Goal: Information Seeking & Learning: Learn about a topic

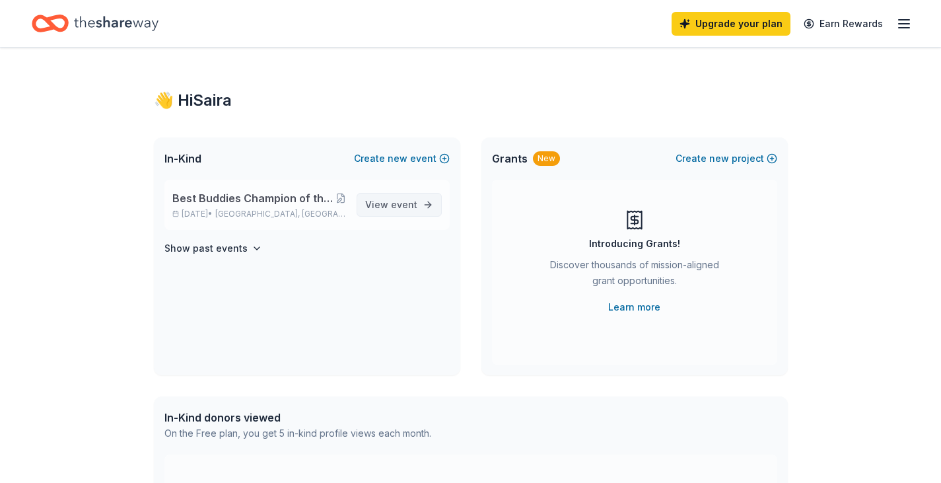
click at [362, 209] on link "View event" at bounding box center [399, 205] width 85 height 24
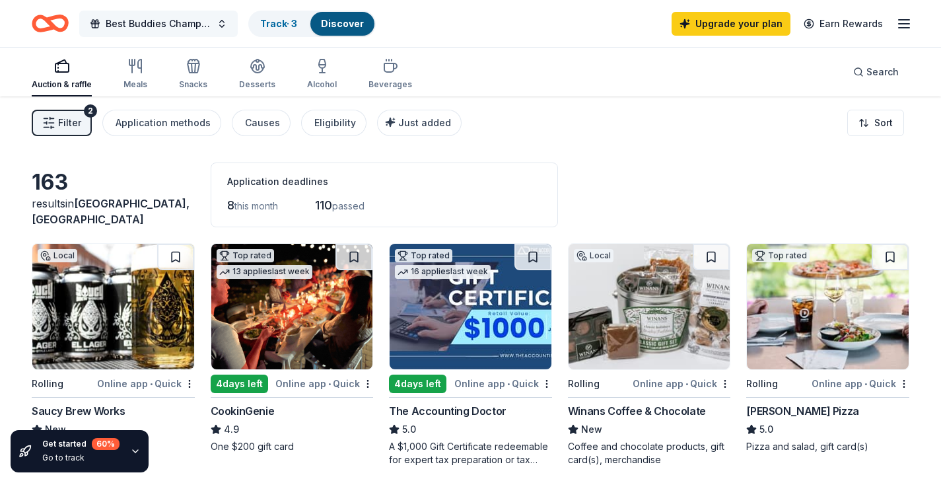
click at [160, 32] on button "Best Buddies Champion of the Year: [GEOGRAPHIC_DATA], [GEOGRAPHIC_DATA]" at bounding box center [158, 24] width 158 height 26
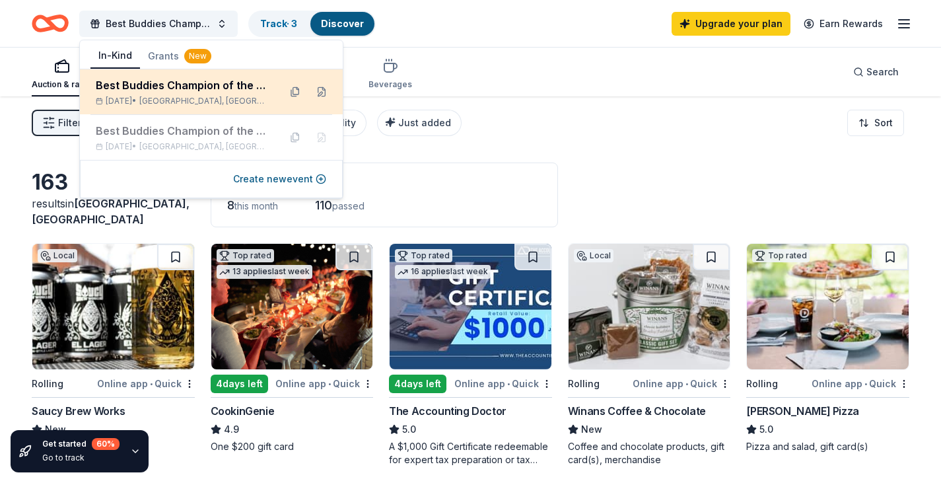
click at [164, 85] on div "Best Buddies Champion of the Year: [GEOGRAPHIC_DATA], [GEOGRAPHIC_DATA]" at bounding box center [182, 85] width 173 height 16
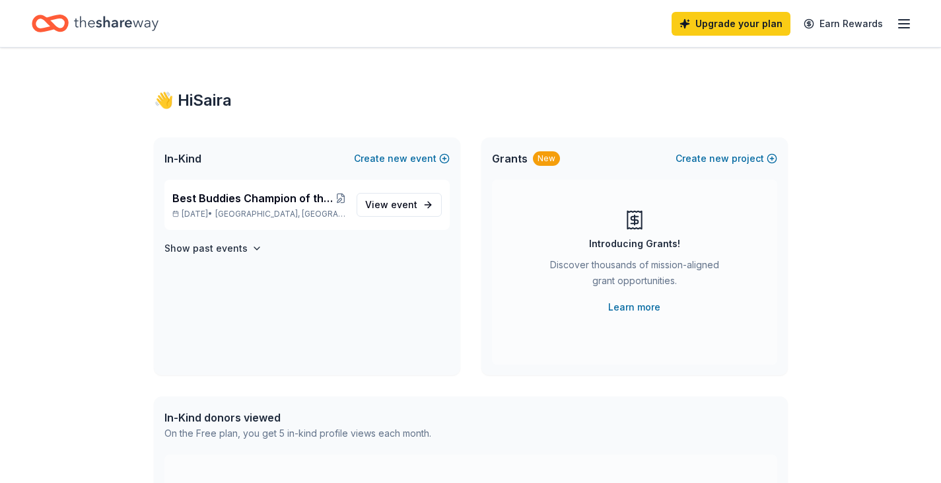
click at [909, 24] on icon "button" at bounding box center [904, 24] width 16 height 16
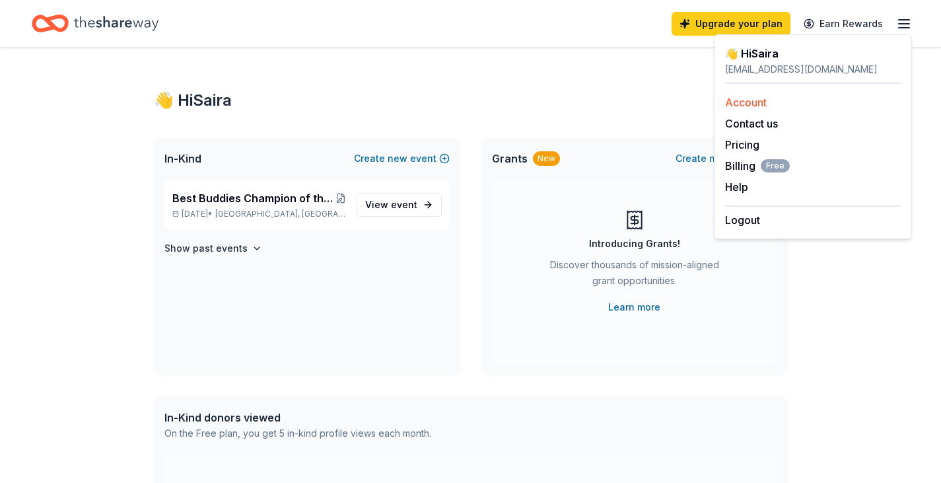
click at [764, 98] on link "Account" at bounding box center [746, 102] width 42 height 13
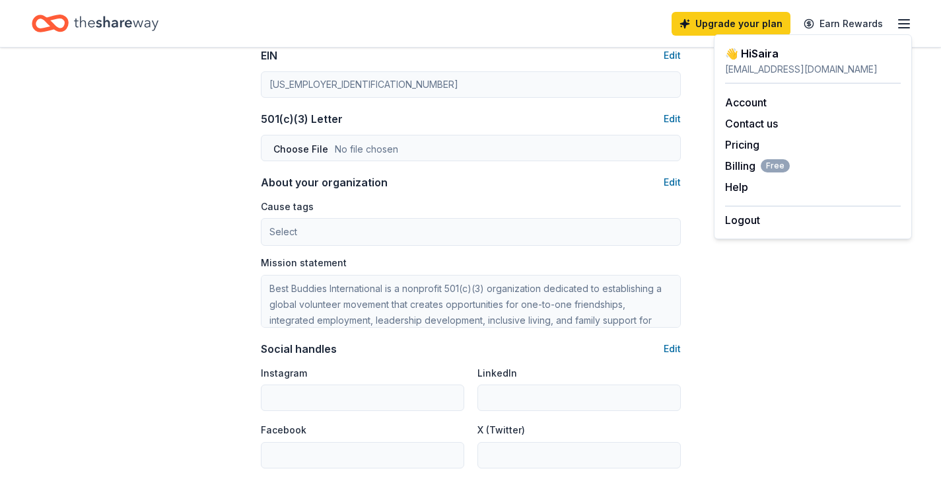
scroll to position [839, 0]
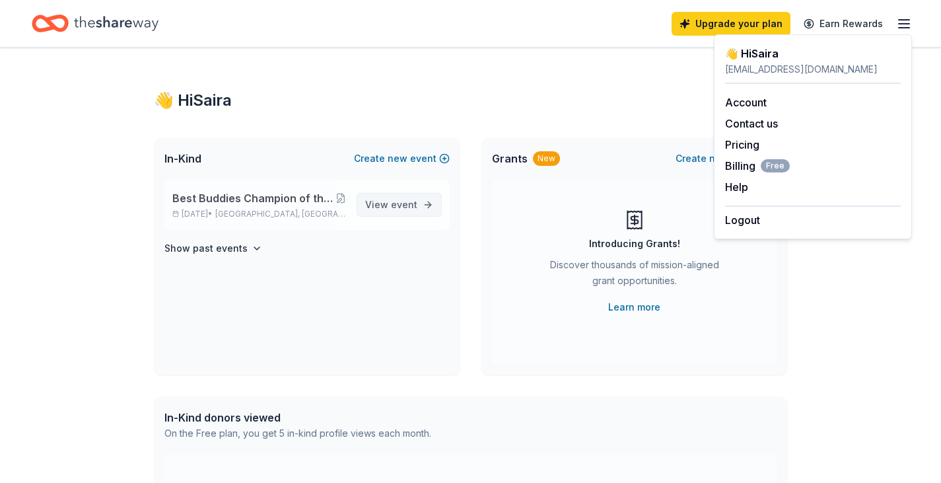
click at [397, 199] on span "event" at bounding box center [404, 204] width 26 height 11
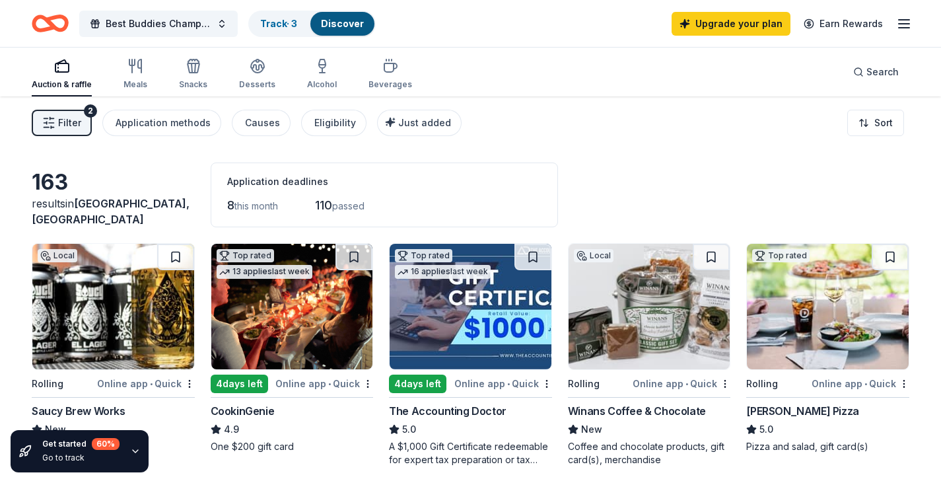
click at [65, 120] on span "Filter" at bounding box center [69, 123] width 23 height 16
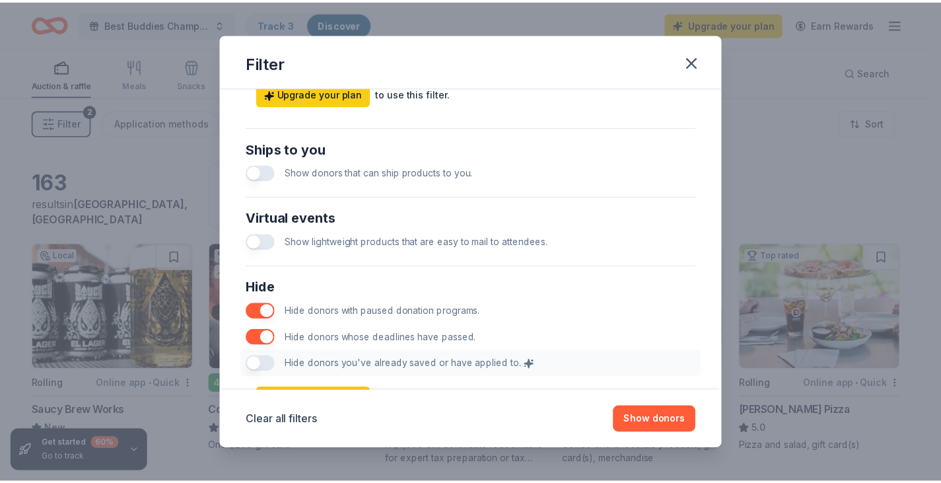
scroll to position [656, 0]
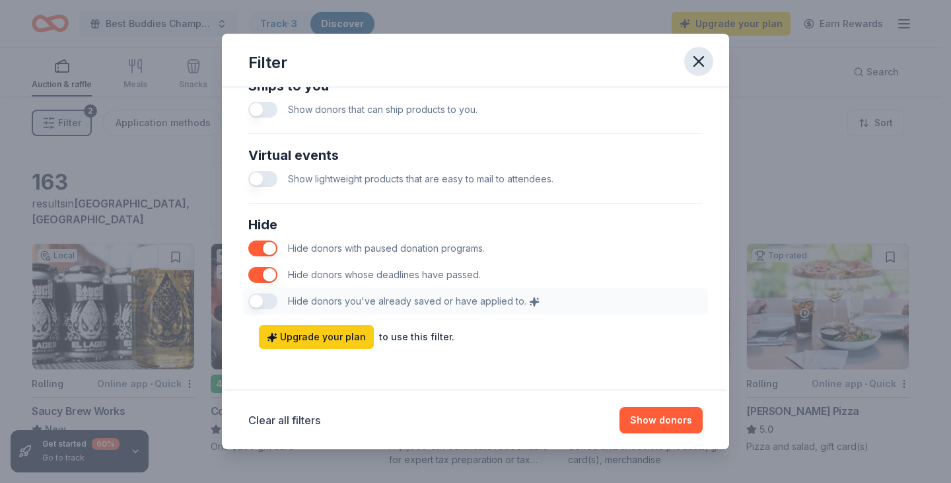
click at [696, 59] on icon "button" at bounding box center [698, 61] width 9 height 9
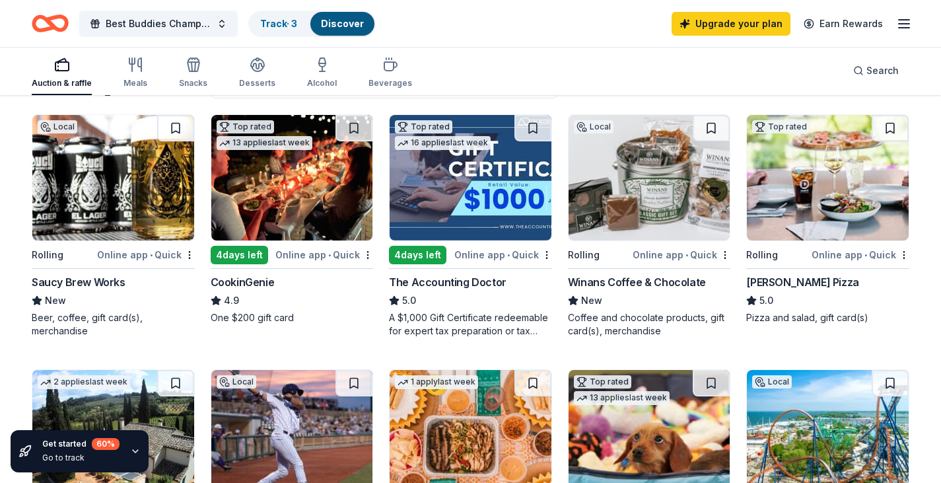
scroll to position [66, 0]
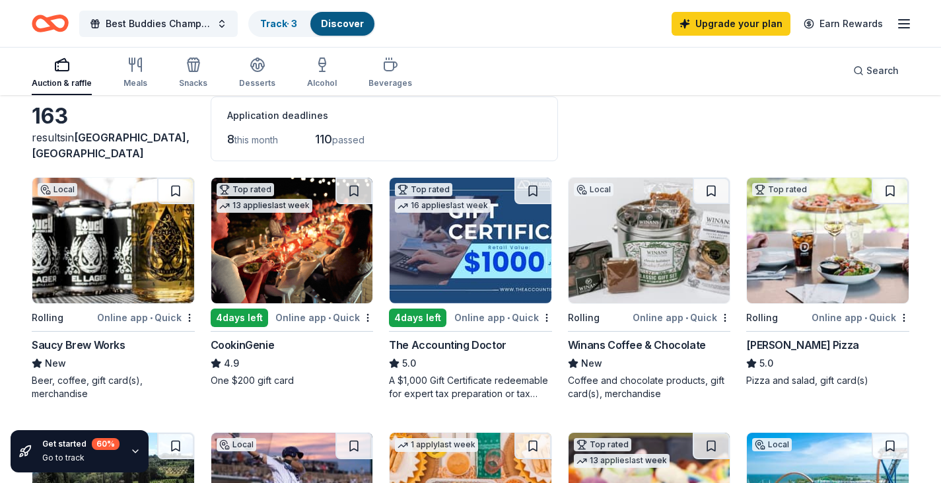
click at [643, 265] on img at bounding box center [650, 240] width 162 height 125
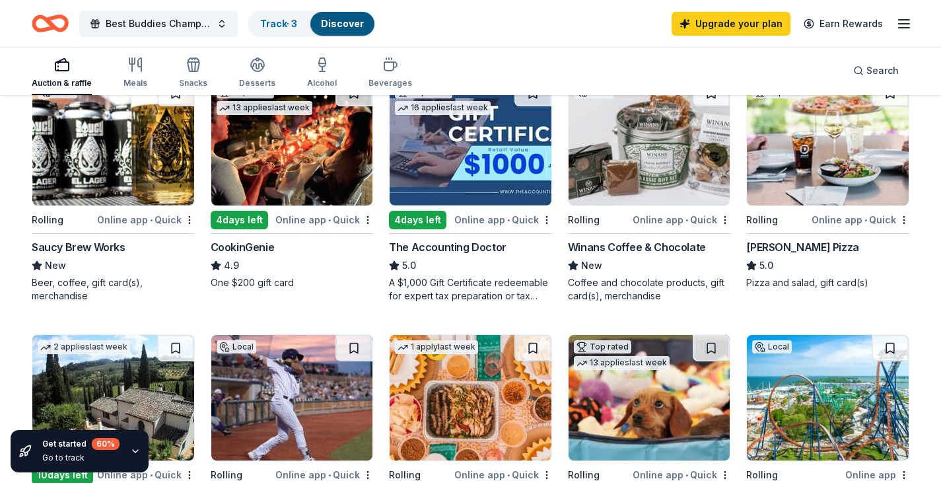
scroll to position [198, 0]
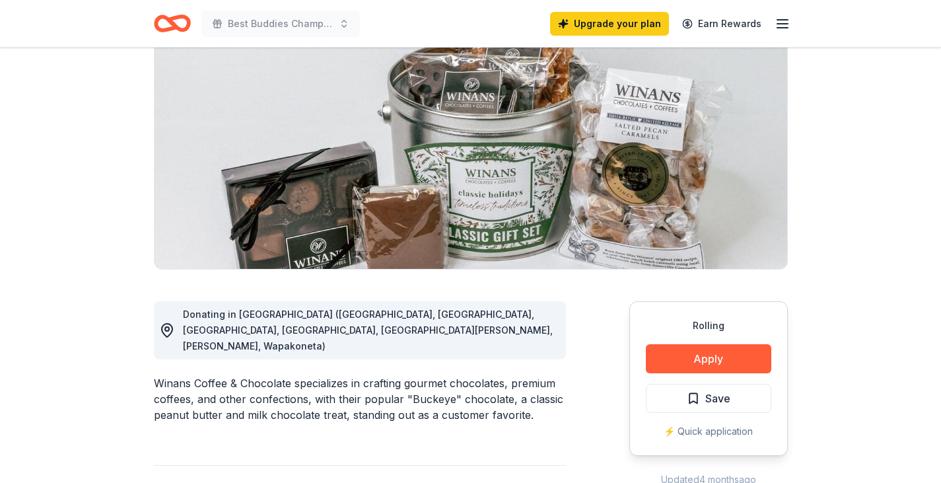
scroll to position [198, 0]
